Goal: Information Seeking & Learning: Learn about a topic

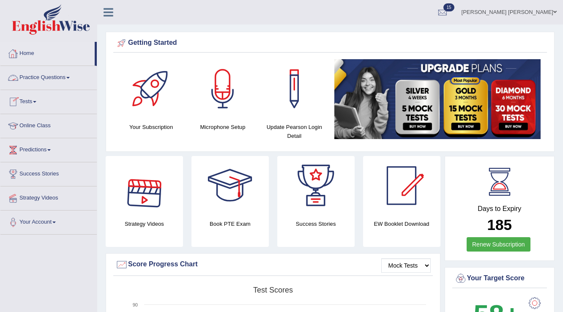
click at [64, 79] on link "Practice Questions" at bounding box center [48, 76] width 96 height 21
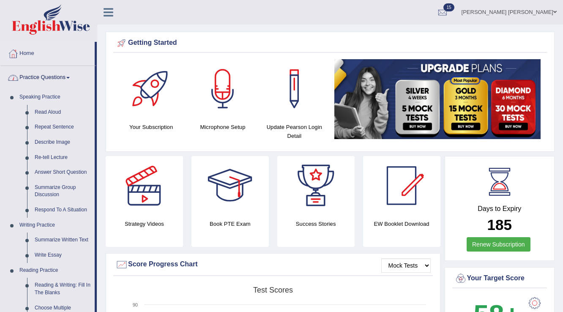
click at [63, 82] on link "Practice Questions" at bounding box center [47, 76] width 94 height 21
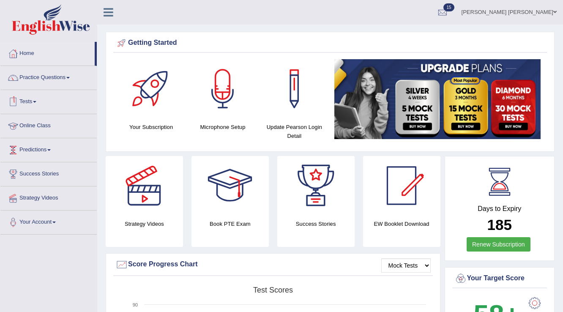
click at [25, 99] on link "Tests" at bounding box center [48, 100] width 96 height 21
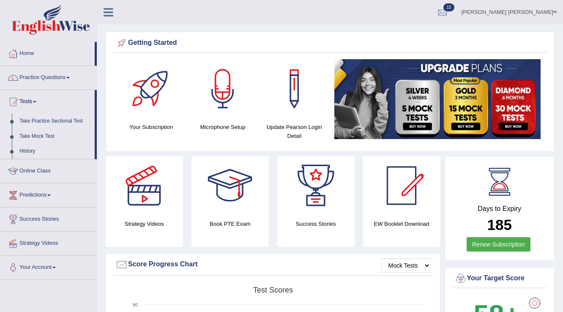
click at [49, 120] on link "Take Practice Sectional Test" at bounding box center [55, 121] width 79 height 15
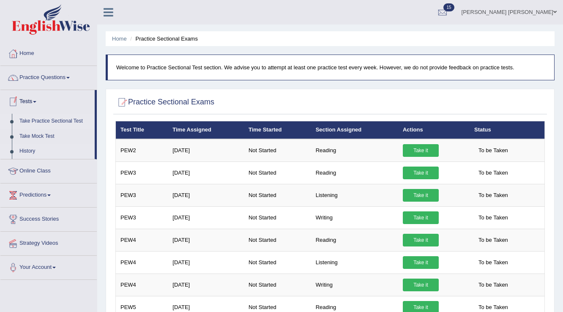
click at [30, 150] on link "History" at bounding box center [55, 151] width 79 height 15
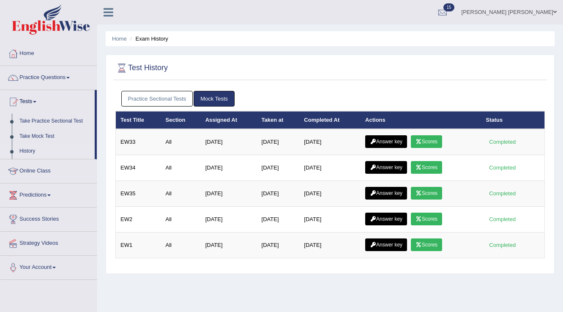
click at [144, 99] on link "Practice Sectional Tests" at bounding box center [157, 99] width 72 height 16
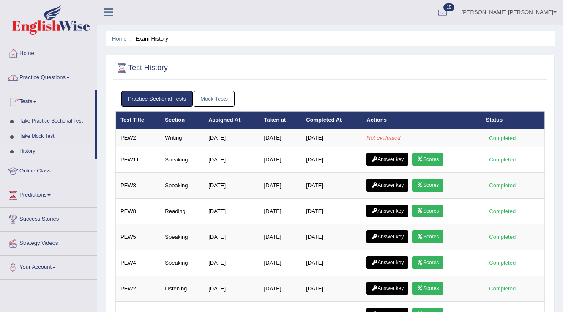
click at [41, 77] on link "Practice Questions" at bounding box center [48, 76] width 96 height 21
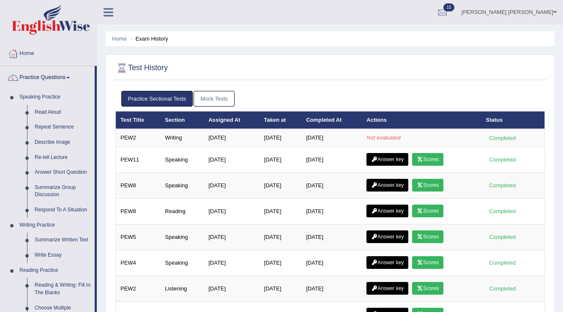
click at [41, 77] on link "Practice Questions" at bounding box center [47, 76] width 94 height 21
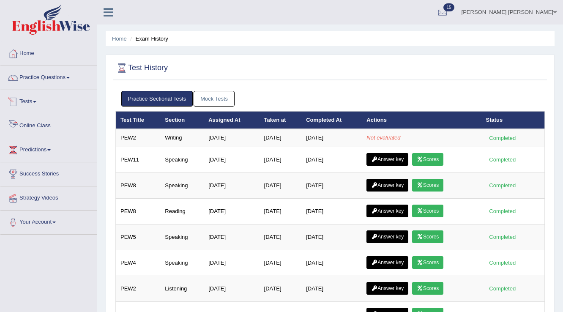
click at [25, 104] on link "Tests" at bounding box center [48, 100] width 96 height 21
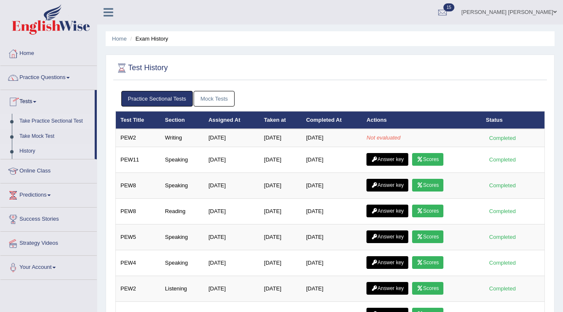
click at [32, 118] on link "Take Practice Sectional Test" at bounding box center [55, 121] width 79 height 15
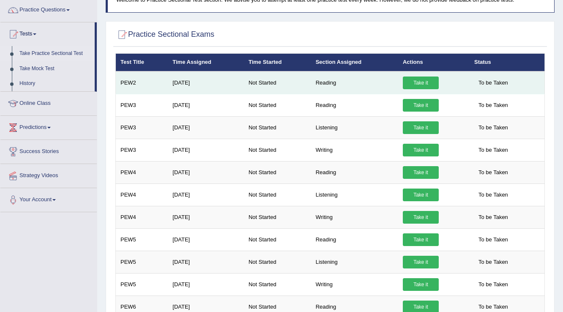
click at [421, 84] on link "Take it" at bounding box center [420, 82] width 36 height 13
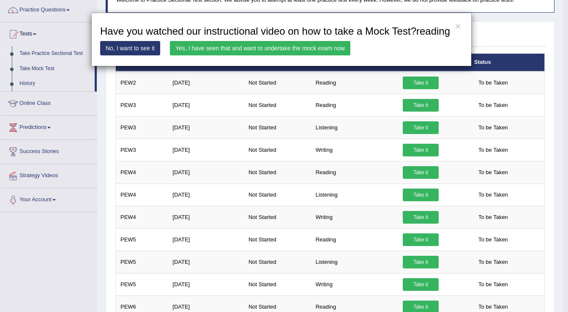
click at [280, 50] on link "Yes, I have seen that and want to undertake the mock exam now" at bounding box center [260, 48] width 180 height 14
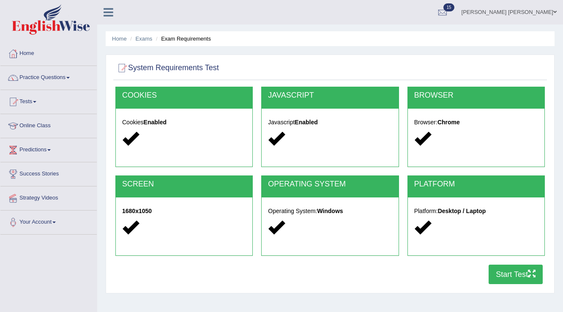
click at [504, 270] on button "Start Test" at bounding box center [515, 273] width 54 height 19
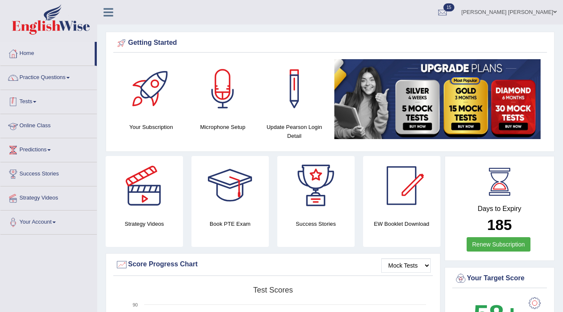
click at [32, 97] on link "Tests" at bounding box center [48, 100] width 96 height 21
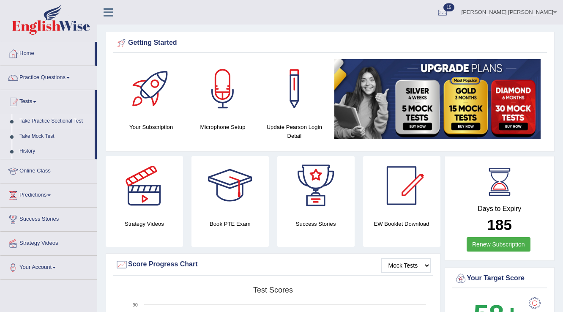
click at [63, 119] on link "Take Practice Sectional Test" at bounding box center [55, 121] width 79 height 15
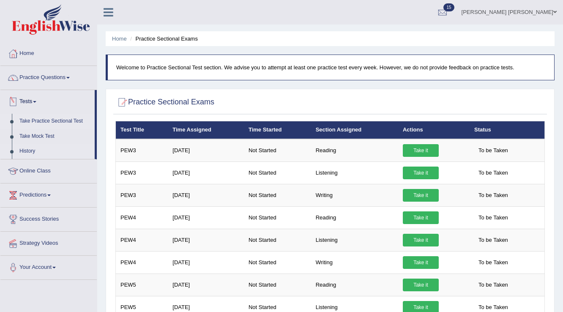
click at [28, 148] on link "History" at bounding box center [55, 151] width 79 height 15
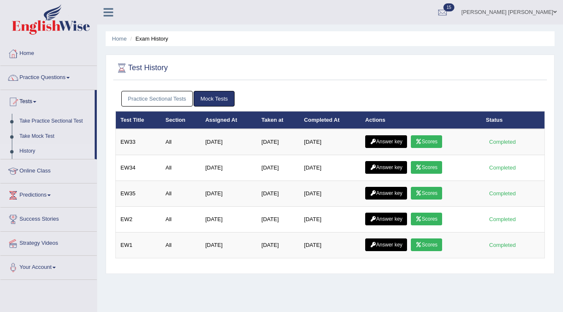
click at [146, 97] on link "Practice Sectional Tests" at bounding box center [157, 99] width 72 height 16
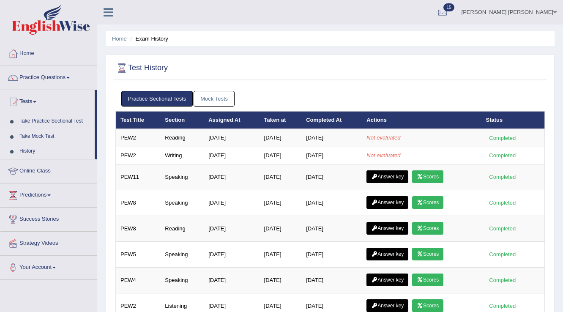
drag, startPoint x: 29, startPoint y: 41, endPoint x: 36, endPoint y: 133, distance: 92.8
click at [32, 54] on div "Toggle navigation Home Practice Questions Speaking Practice Read Aloud Repeat S…" at bounding box center [48, 140] width 97 height 280
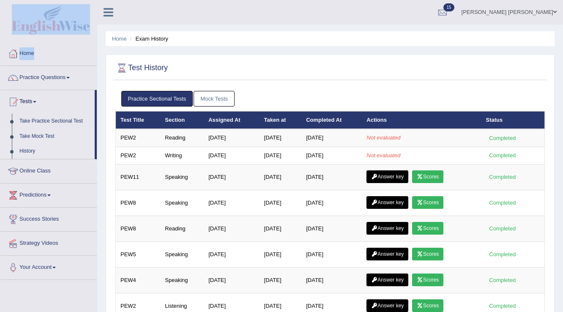
click at [36, 133] on link "Take Mock Test" at bounding box center [55, 136] width 79 height 15
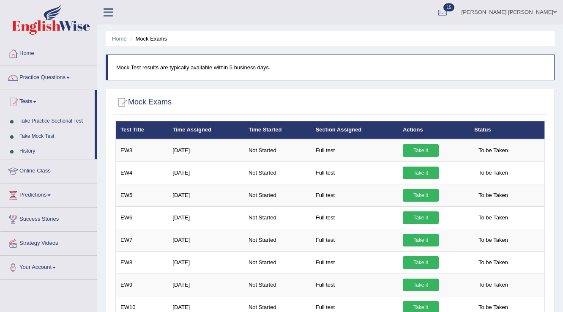
click at [24, 153] on link "History" at bounding box center [55, 151] width 79 height 15
click at [25, 151] on link "History" at bounding box center [55, 151] width 79 height 15
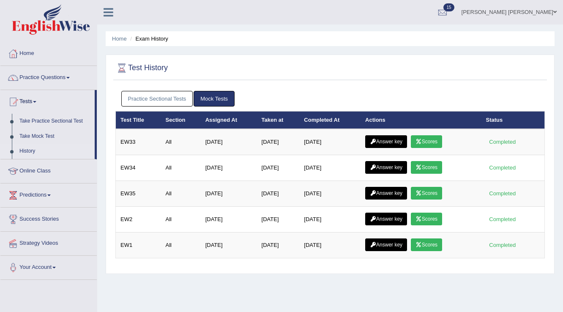
click at [174, 102] on link "Practice Sectional Tests" at bounding box center [157, 99] width 72 height 16
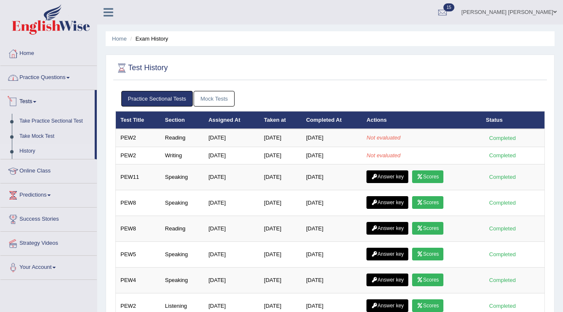
click at [32, 79] on link "Practice Questions" at bounding box center [48, 76] width 96 height 21
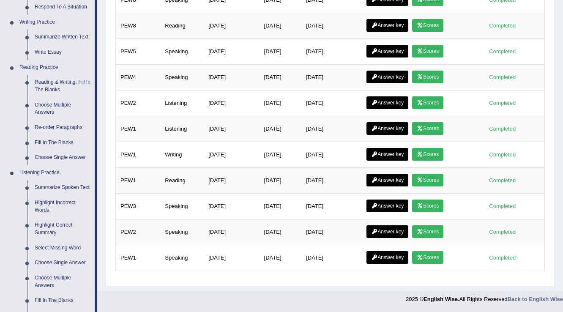
scroll to position [338, 0]
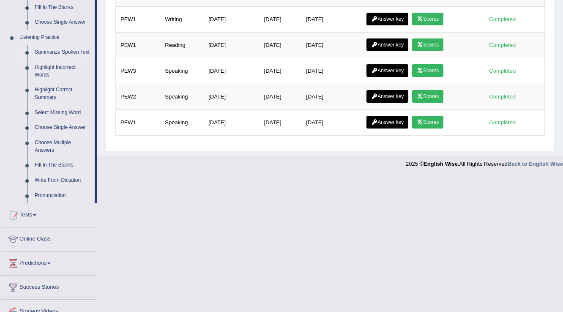
click at [61, 52] on link "Summarize Spoken Text" at bounding box center [63, 52] width 64 height 15
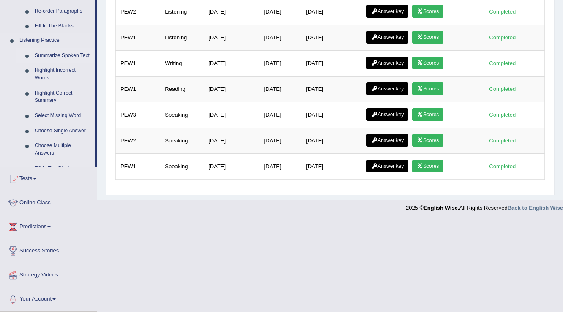
scroll to position [155, 0]
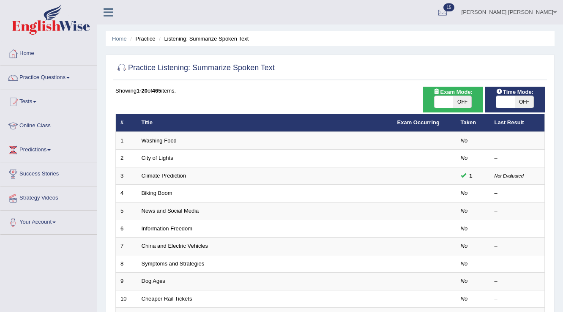
click at [526, 105] on span "OFF" at bounding box center [523, 102] width 19 height 12
checkbox input "true"
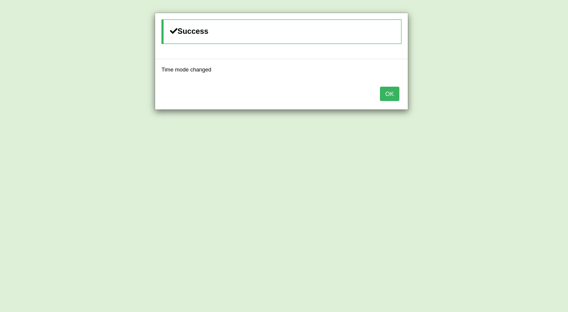
click at [386, 96] on button "OK" at bounding box center [389, 94] width 19 height 14
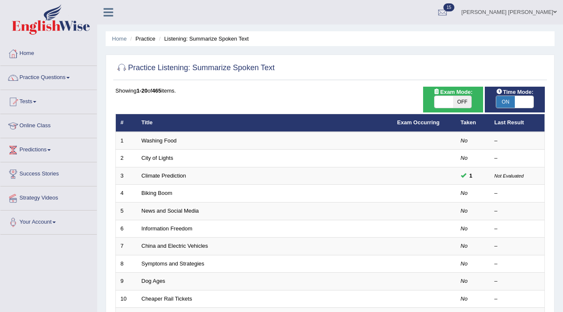
click at [462, 102] on span "OFF" at bounding box center [462, 102] width 19 height 12
checkbox input "true"
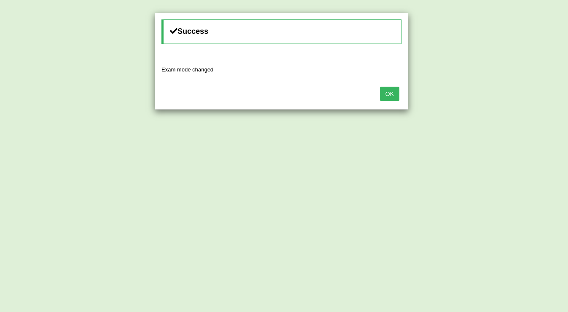
click at [386, 95] on button "OK" at bounding box center [389, 94] width 19 height 14
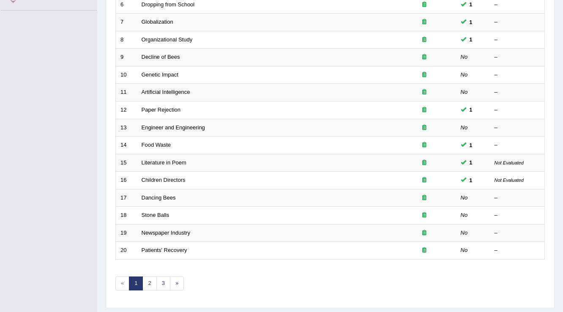
scroll to position [245, 0]
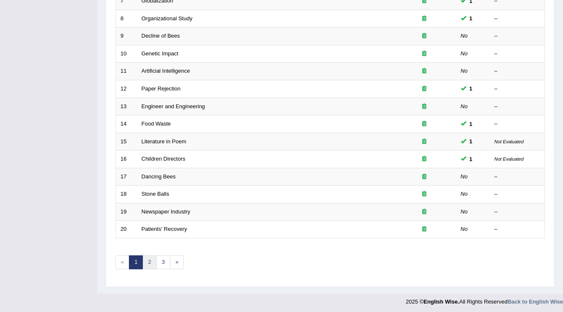
click at [149, 257] on link "2" at bounding box center [149, 262] width 14 height 14
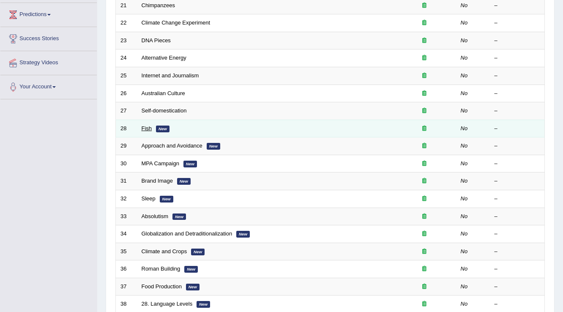
click at [143, 128] on link "Fish" at bounding box center [146, 128] width 11 height 6
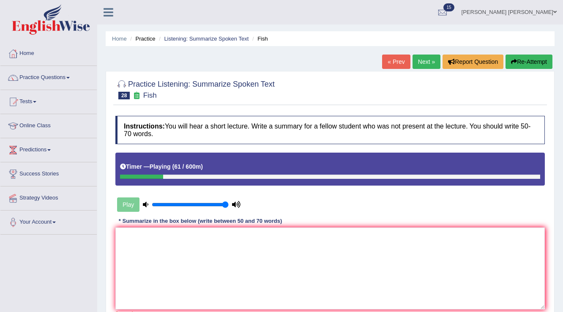
click at [530, 12] on link "[PERSON_NAME] [PERSON_NAME]" at bounding box center [509, 11] width 108 height 22
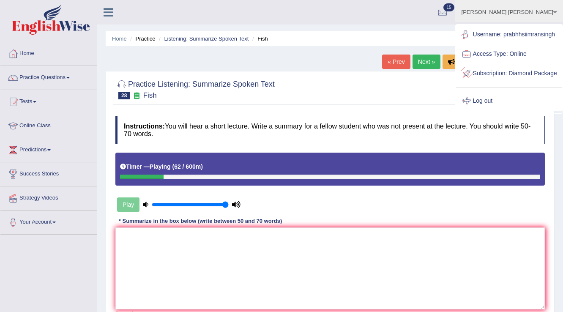
click at [498, 111] on link "Log out" at bounding box center [509, 100] width 106 height 19
